Goal: Navigation & Orientation: Find specific page/section

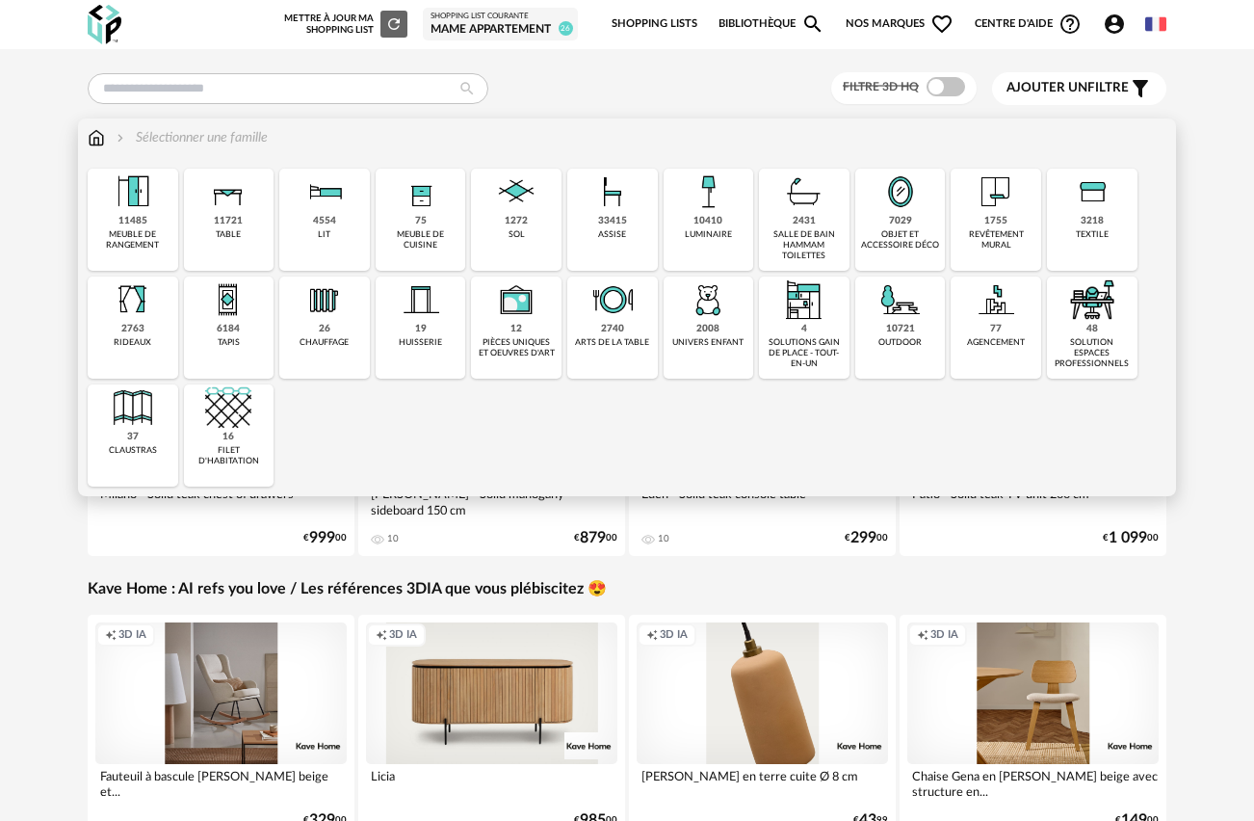
click at [220, 197] on img at bounding box center [228, 192] width 46 height 46
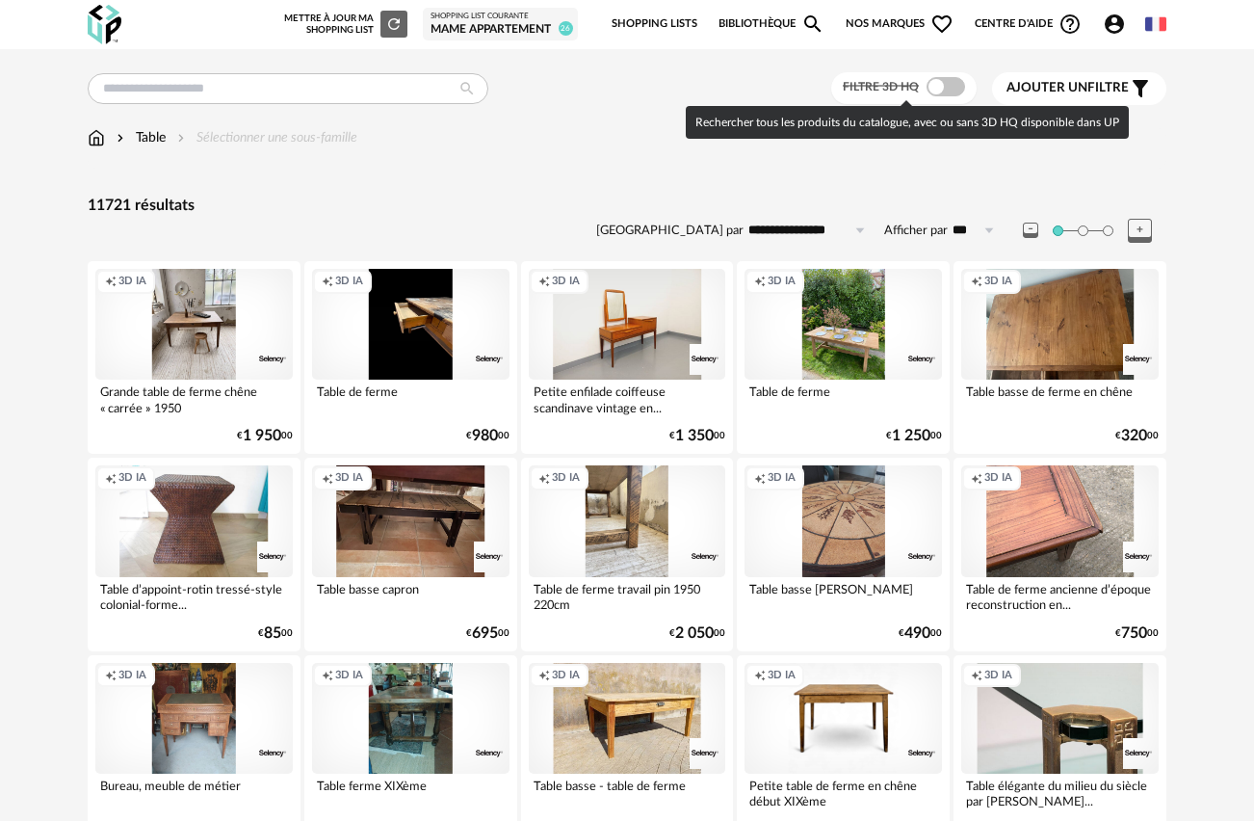
click at [939, 86] on span at bounding box center [946, 86] width 39 height 19
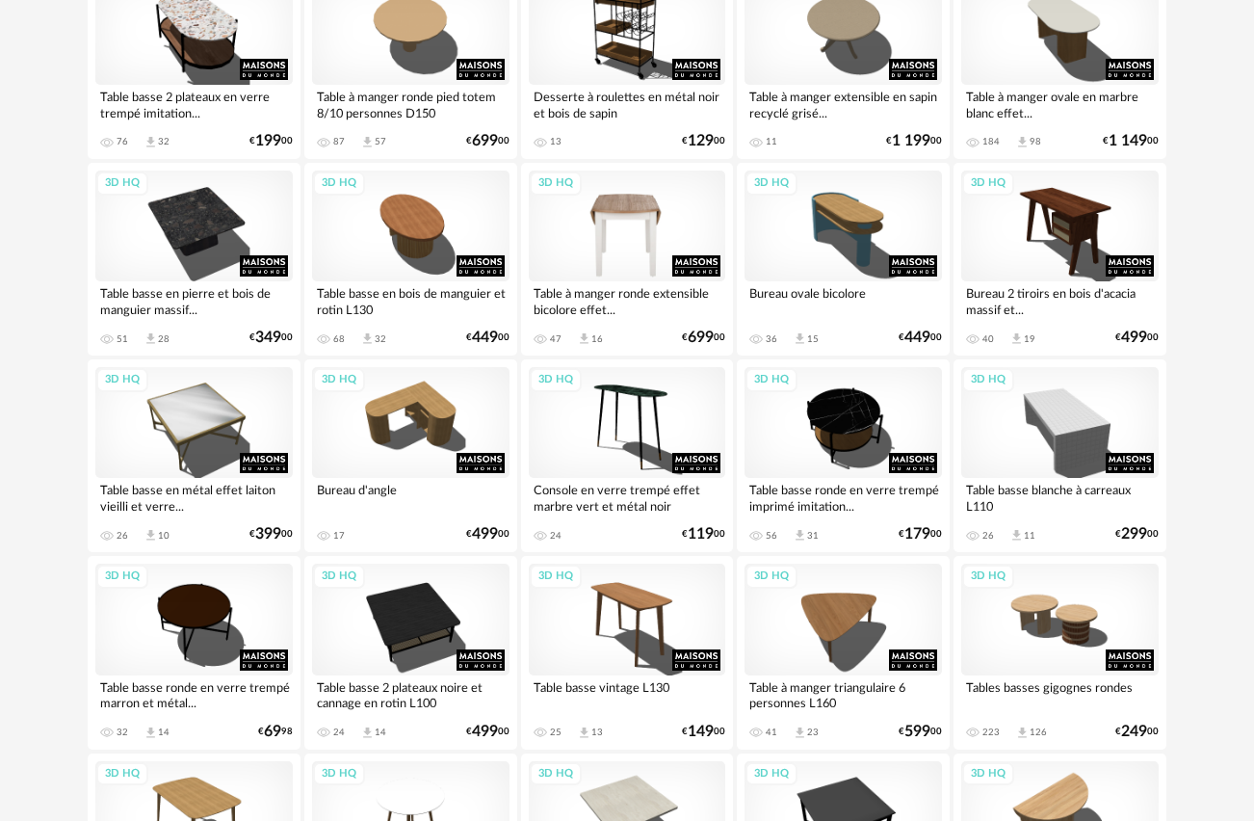
scroll to position [3466, 0]
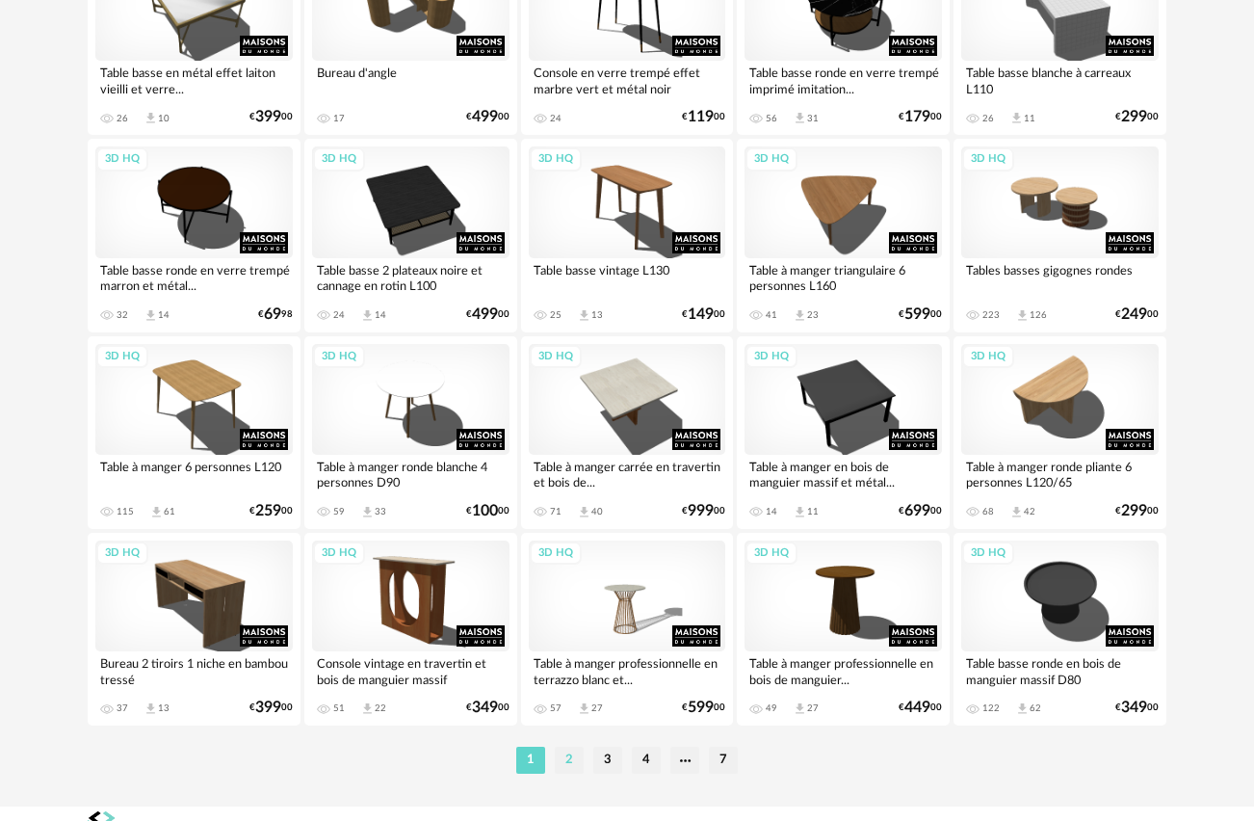
click at [564, 764] on li "2" at bounding box center [569, 760] width 29 height 27
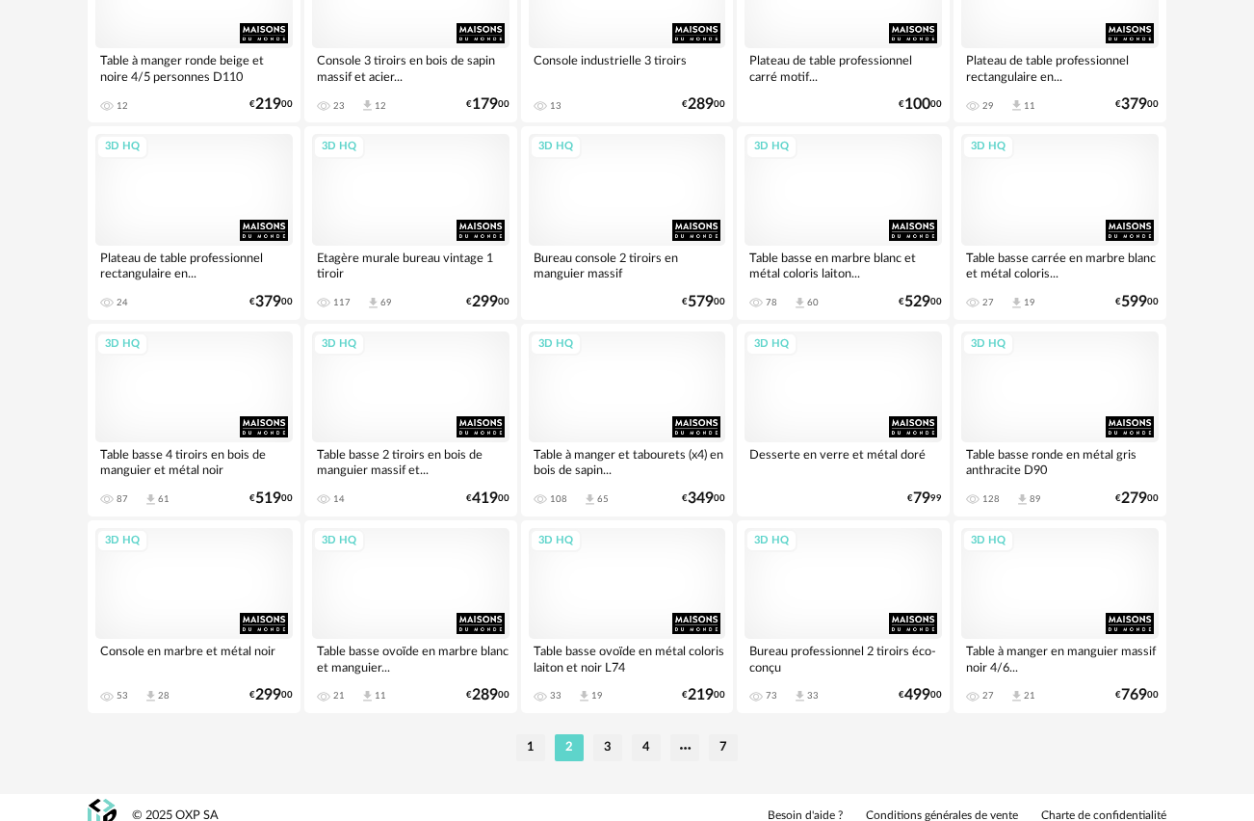
scroll to position [3478, 0]
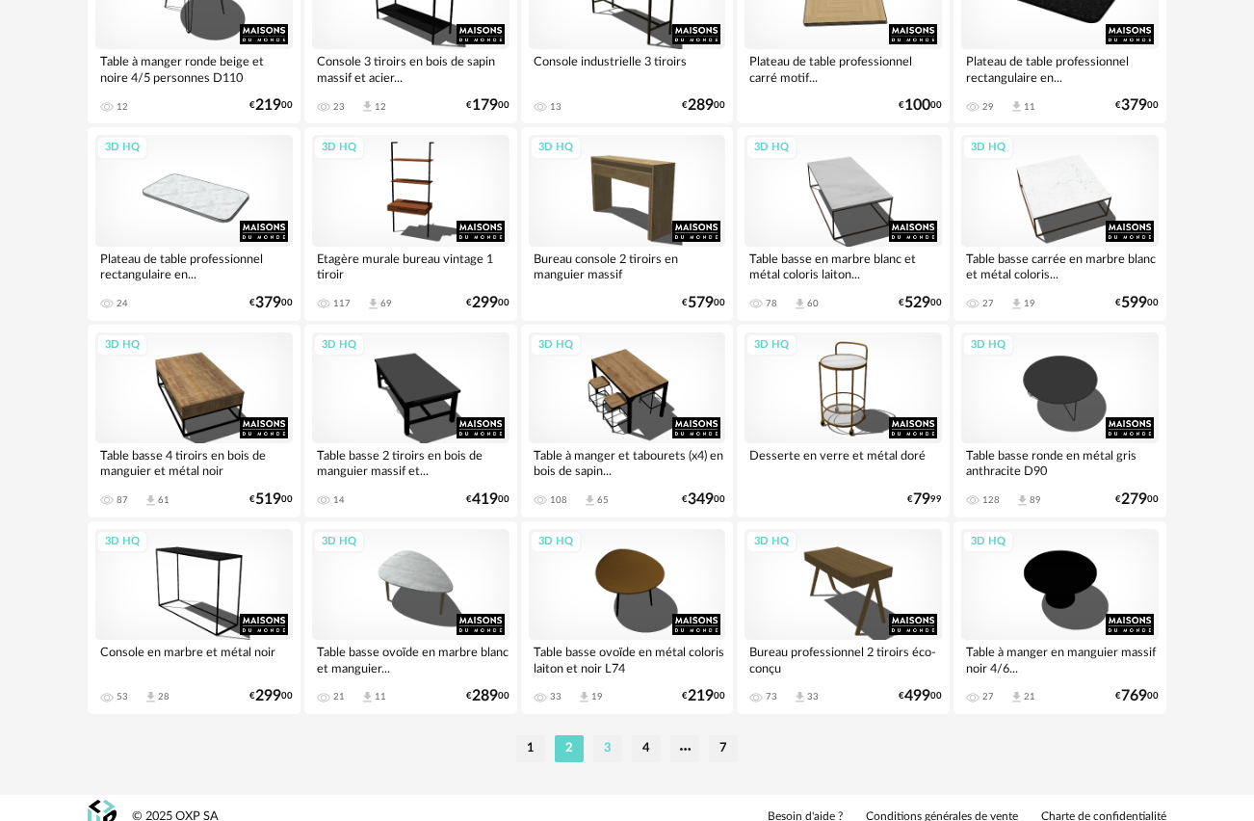
click at [605, 748] on li "3" at bounding box center [607, 748] width 29 height 27
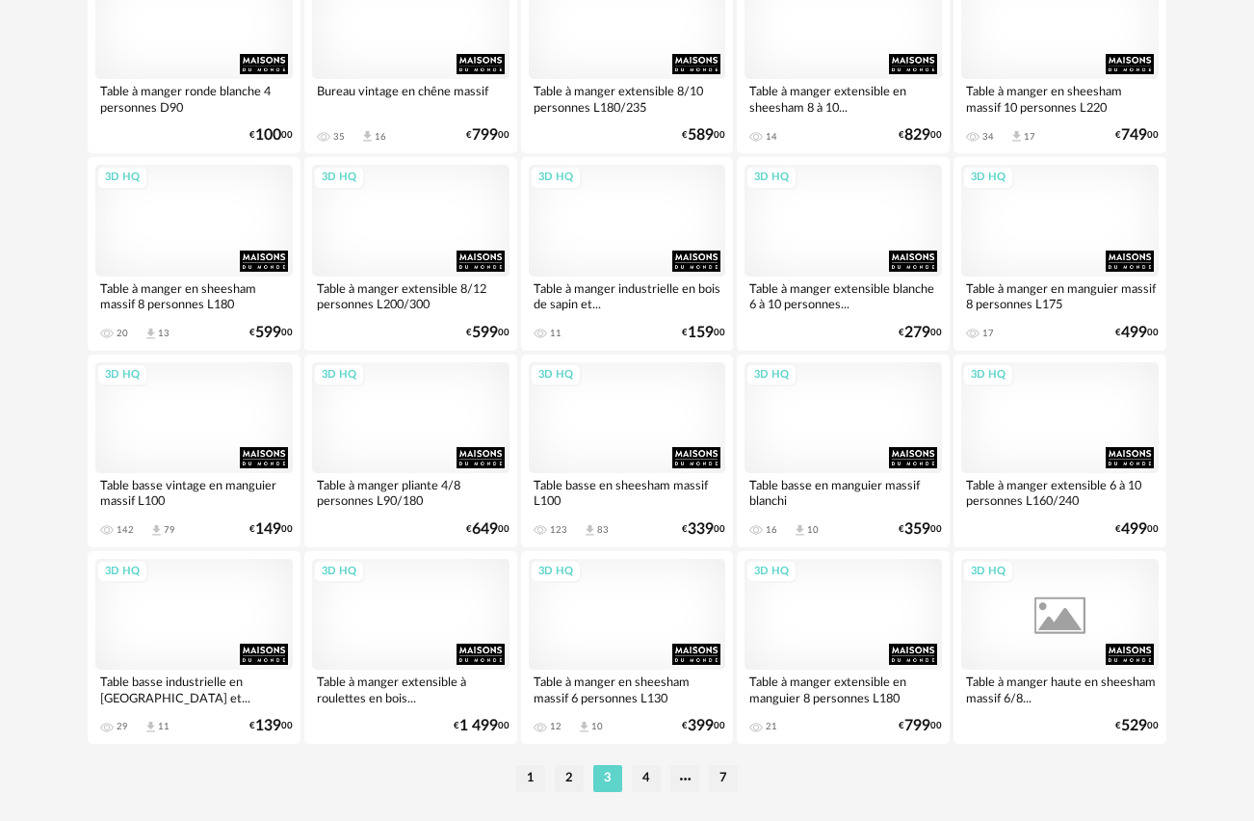
scroll to position [3495, 0]
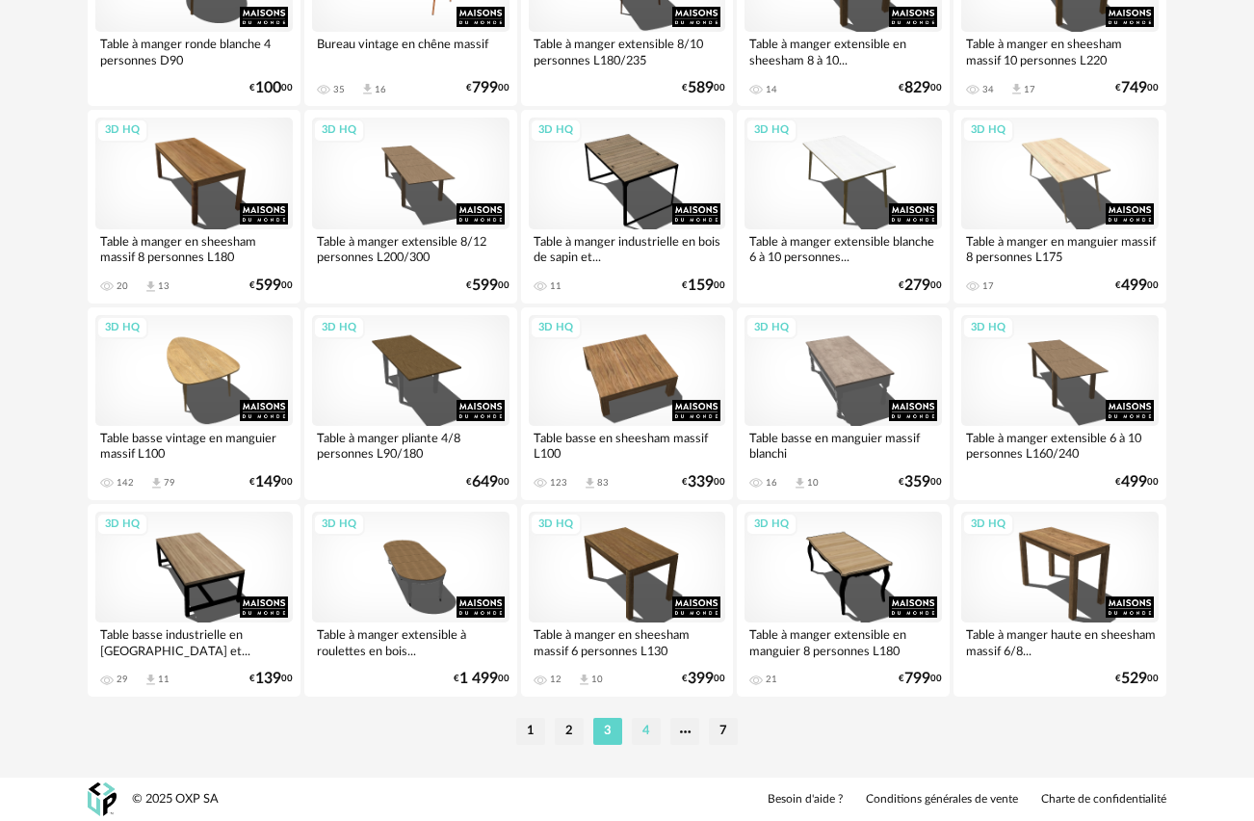
click at [644, 736] on li "4" at bounding box center [646, 731] width 29 height 27
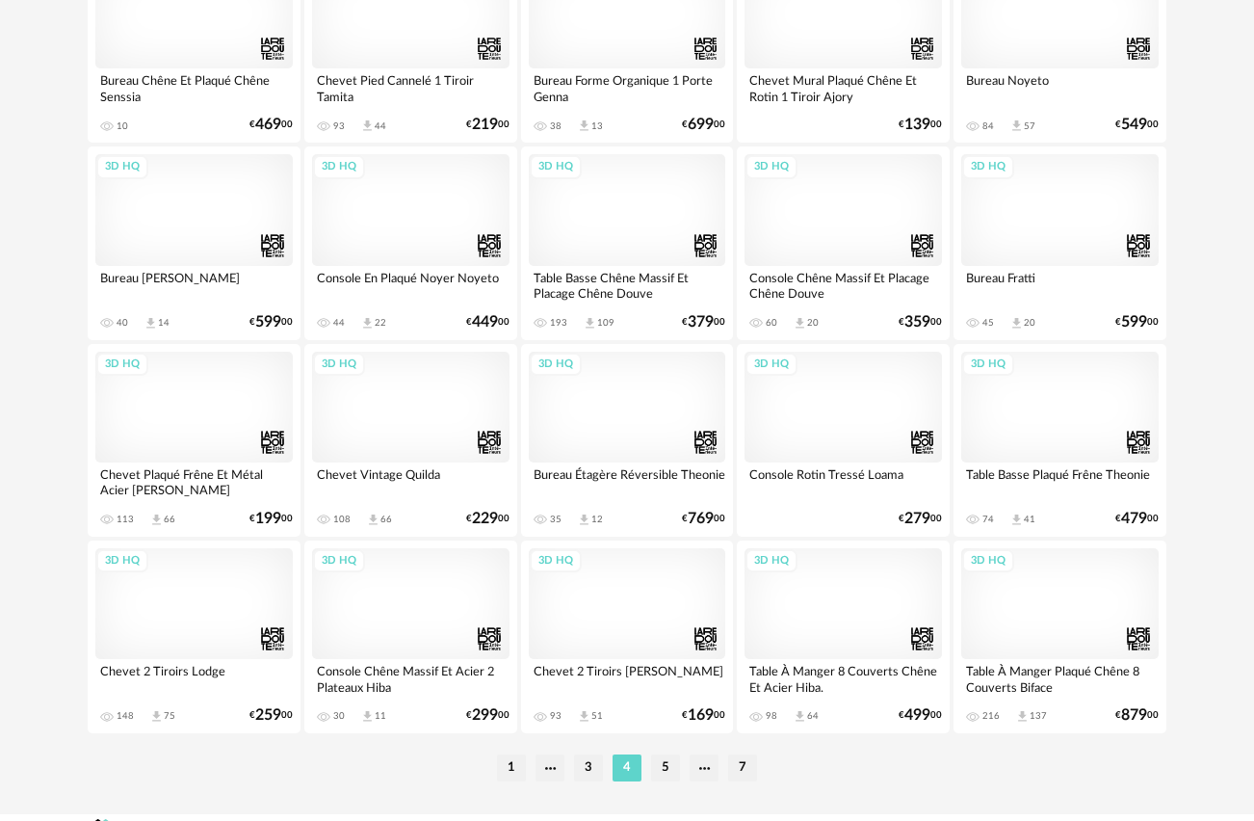
scroll to position [3495, 0]
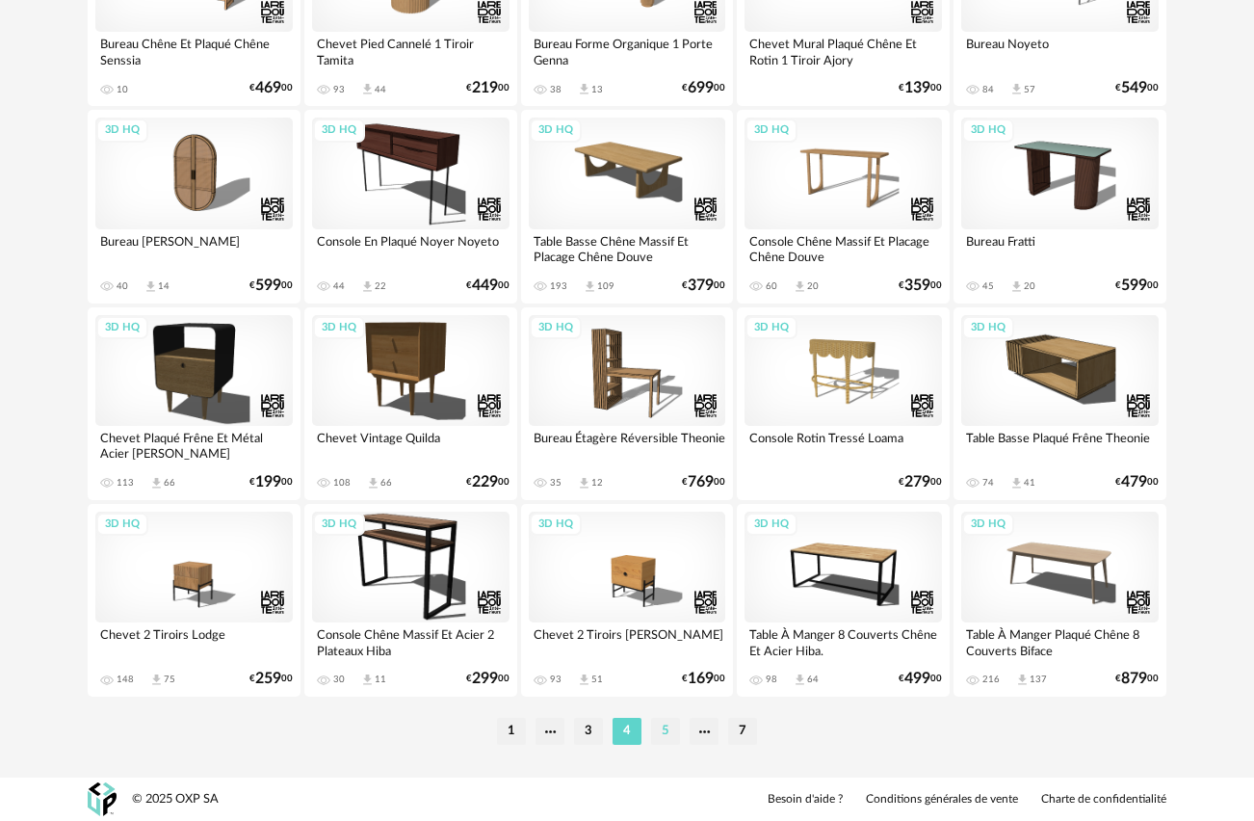
click at [667, 728] on li "5" at bounding box center [665, 731] width 29 height 27
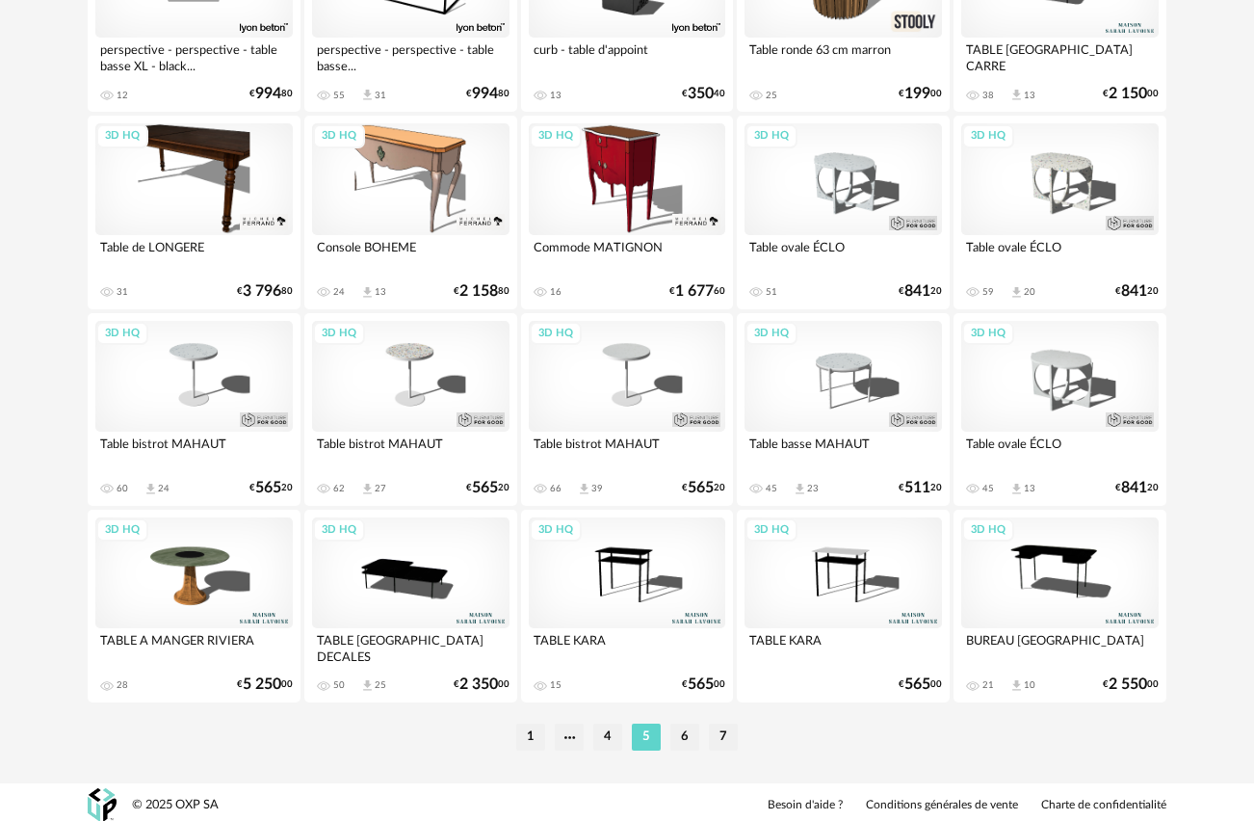
scroll to position [3484, 0]
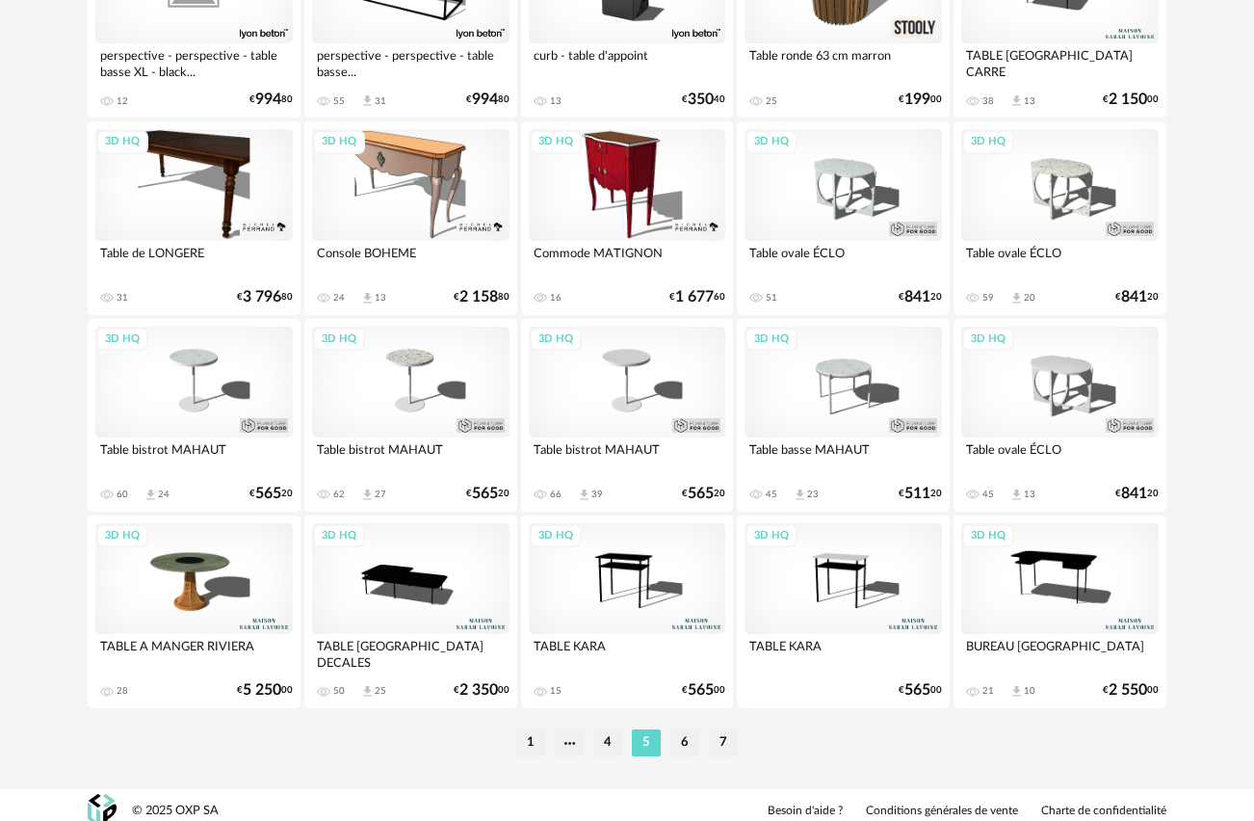
click at [688, 749] on li "6" at bounding box center [685, 742] width 29 height 27
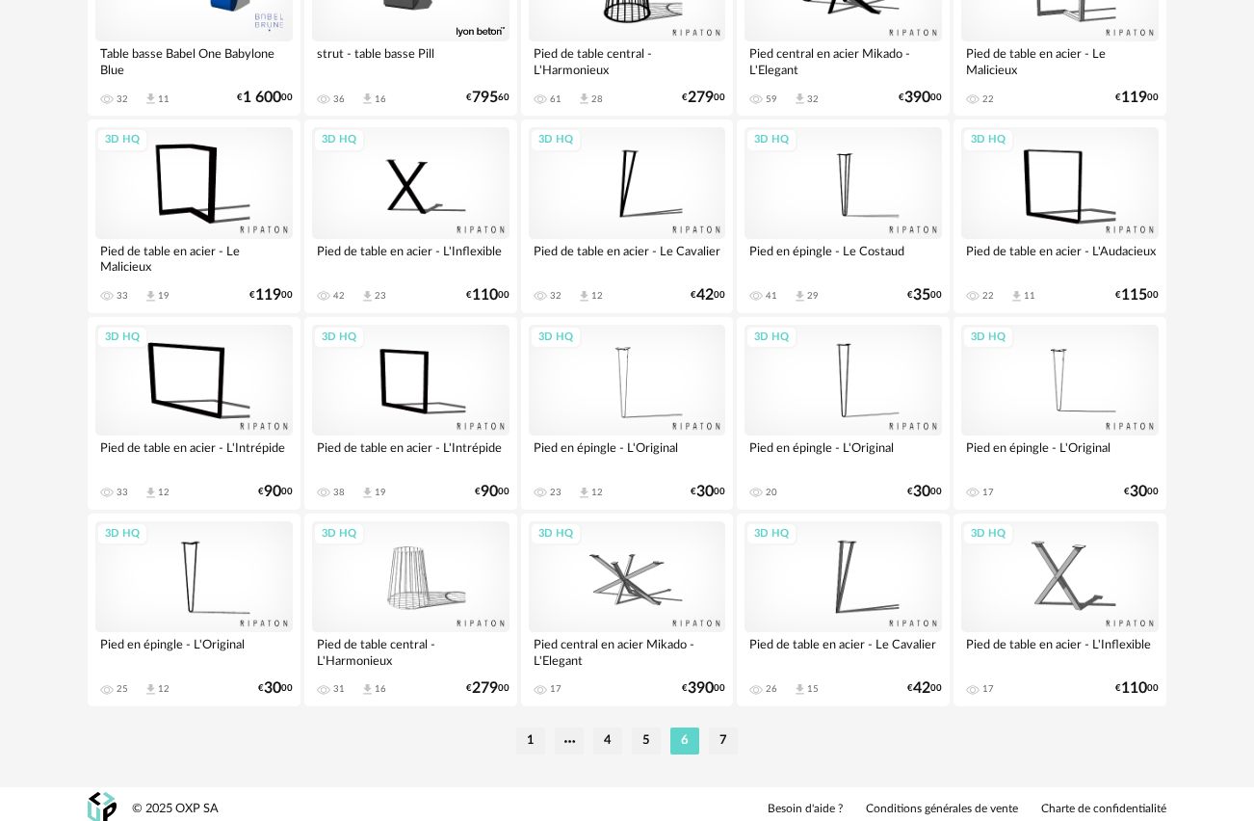
scroll to position [3495, 0]
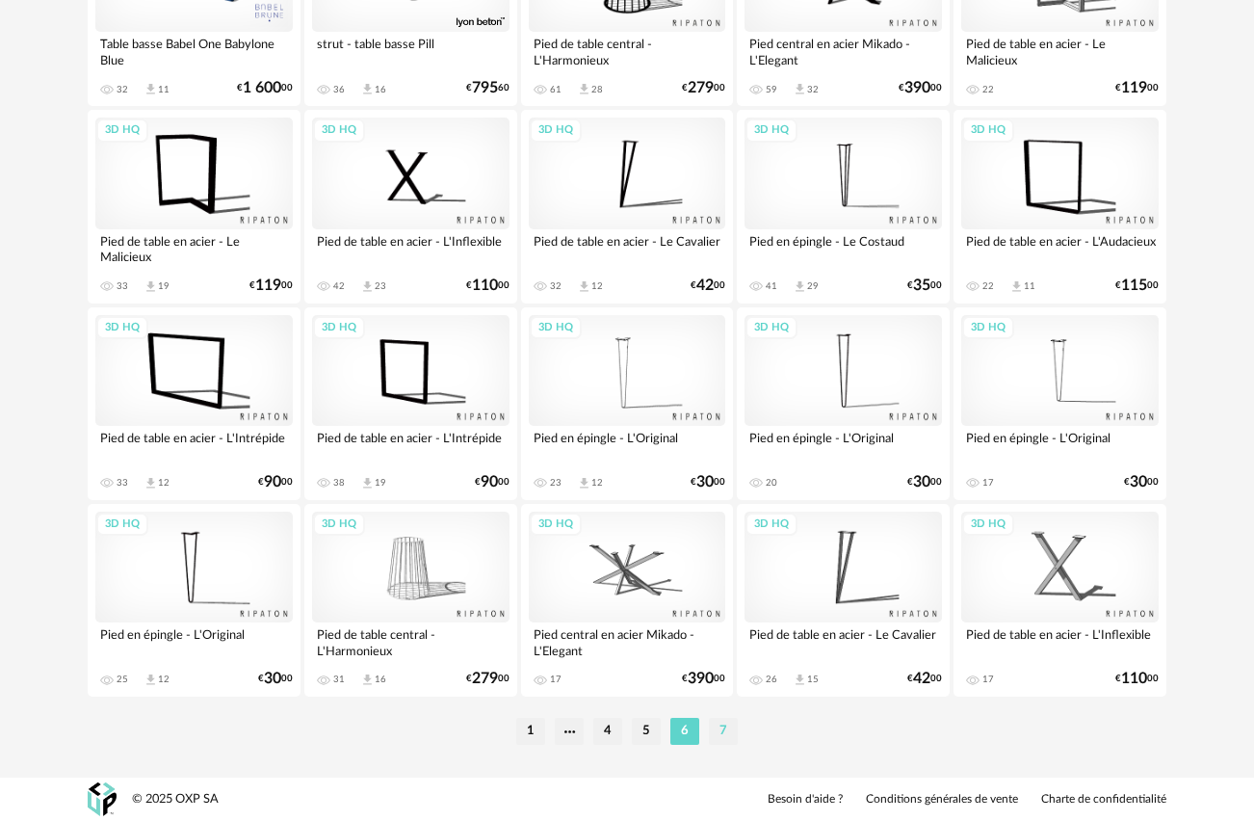
click at [711, 726] on li "7" at bounding box center [723, 731] width 29 height 27
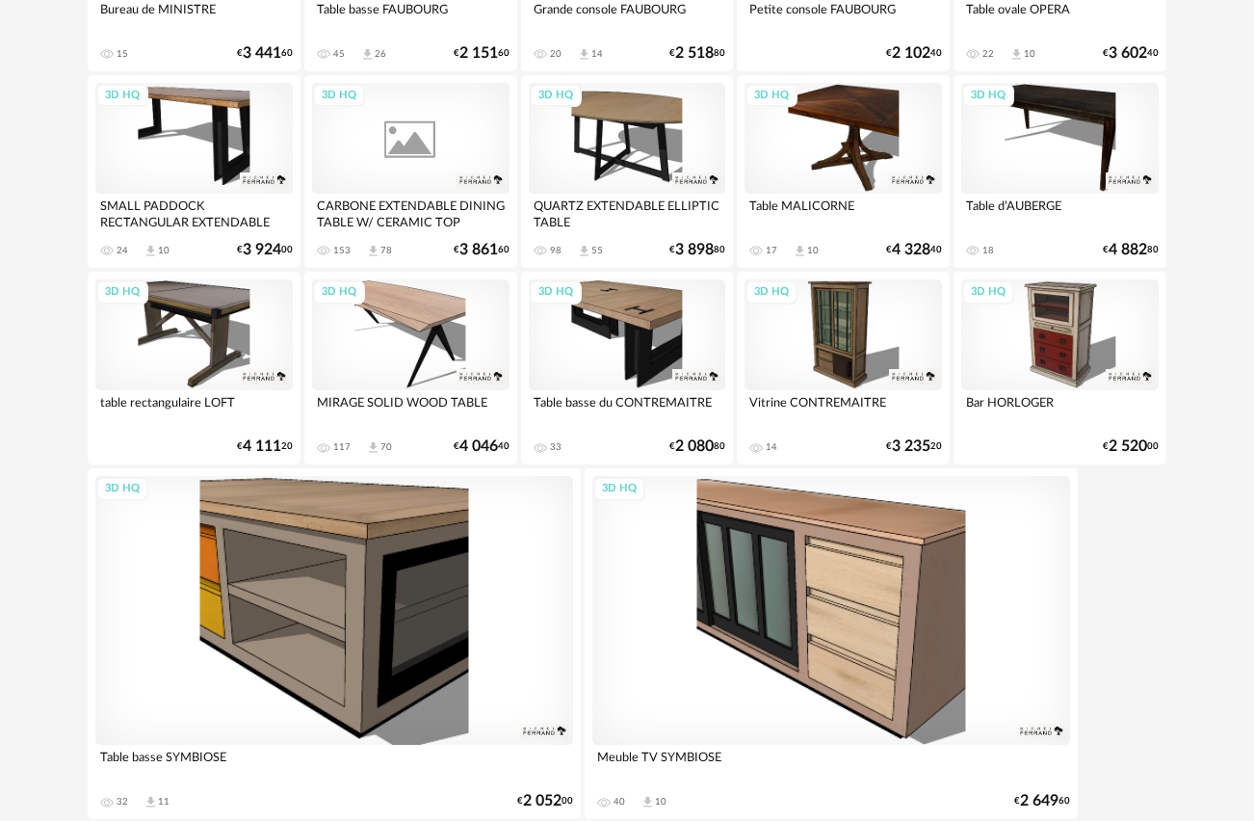
scroll to position [1882, 0]
